Goal: Find specific fact

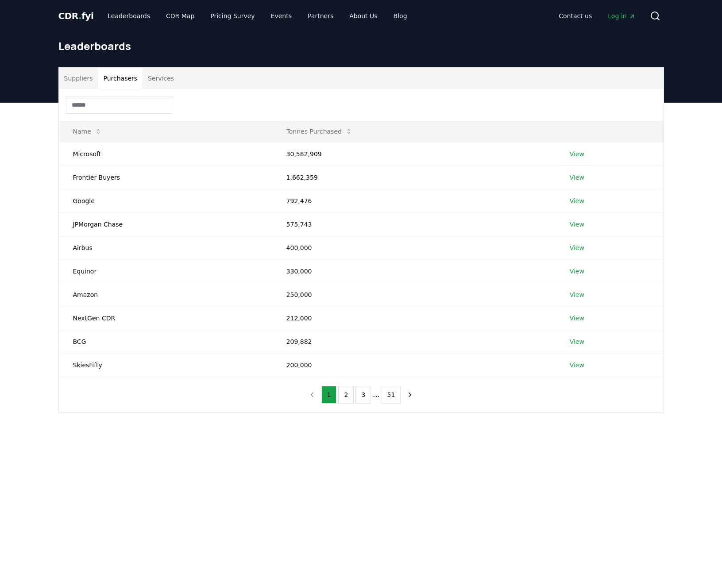
click at [119, 77] on button "Purchasers" at bounding box center [120, 78] width 45 height 21
drag, startPoint x: 326, startPoint y: 153, endPoint x: 268, endPoint y: 150, distance: 57.6
click at [268, 150] on tr "Microsoft 30,582,909 View" at bounding box center [361, 153] width 604 height 23
copy tr "30,582,909"
click at [66, 15] on span "CDR . fyi" at bounding box center [75, 16] width 35 height 11
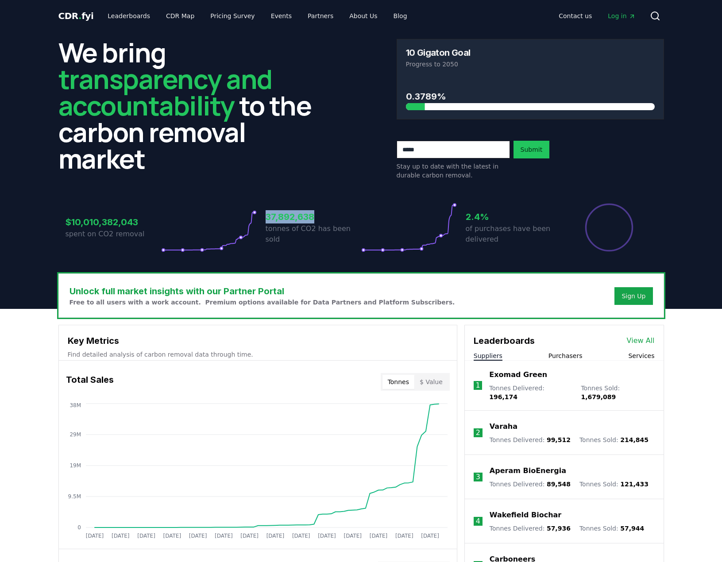
drag, startPoint x: 313, startPoint y: 223, endPoint x: 265, endPoint y: 221, distance: 48.7
click at [265, 221] on div "$10,010,382,043 spent on CO2 removal 37,892,638 tonnes of CO2 has been sold 2.4…" at bounding box center [360, 228] width 591 height 50
copy h3 "37,892,638"
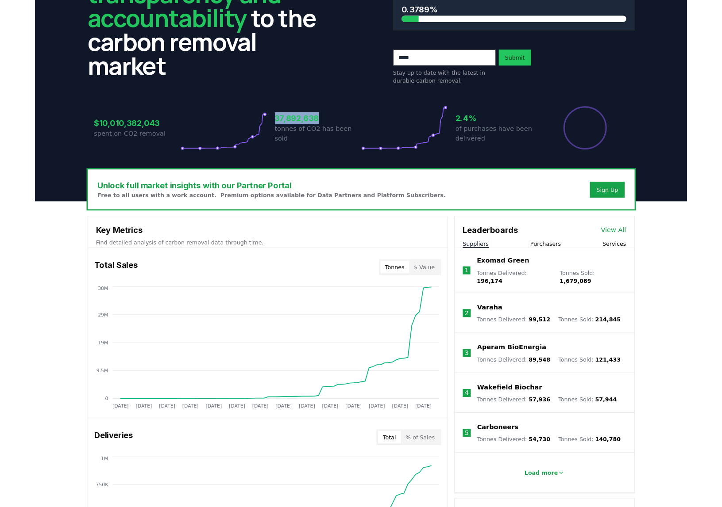
scroll to position [91, 0]
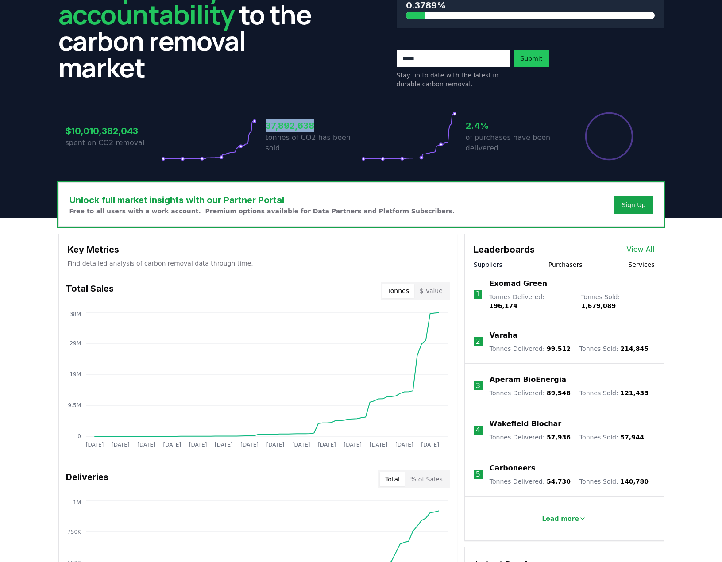
click at [574, 264] on button "Purchasers" at bounding box center [565, 264] width 34 height 9
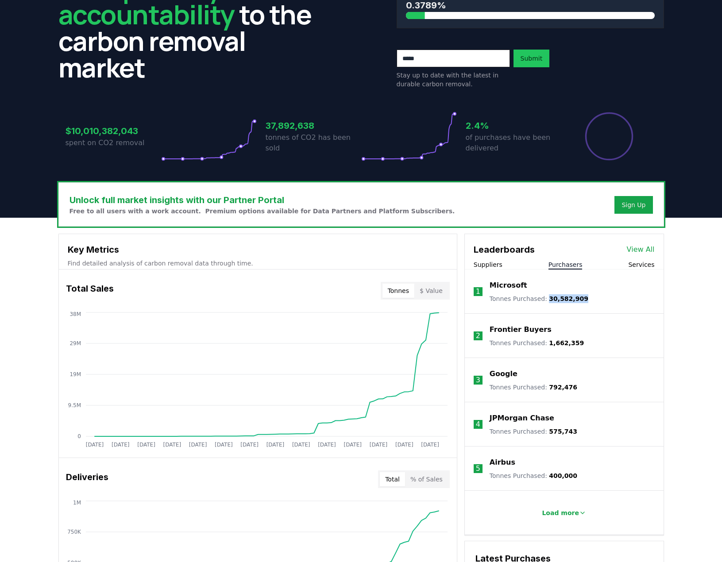
drag, startPoint x: 537, startPoint y: 298, endPoint x: 545, endPoint y: 300, distance: 8.1
click at [545, 300] on li "1 Microsoft Tonnes Purchased : 30,582,909" at bounding box center [564, 291] width 199 height 44
copy span "30,582,909"
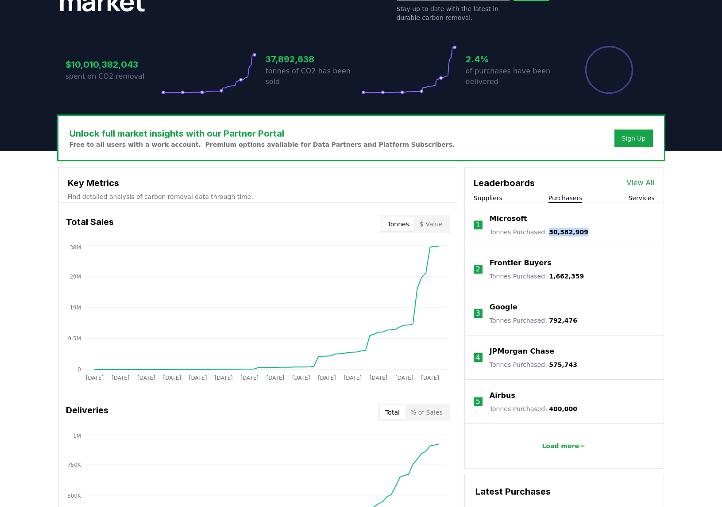
scroll to position [0, 0]
